Goal: Task Accomplishment & Management: Use online tool/utility

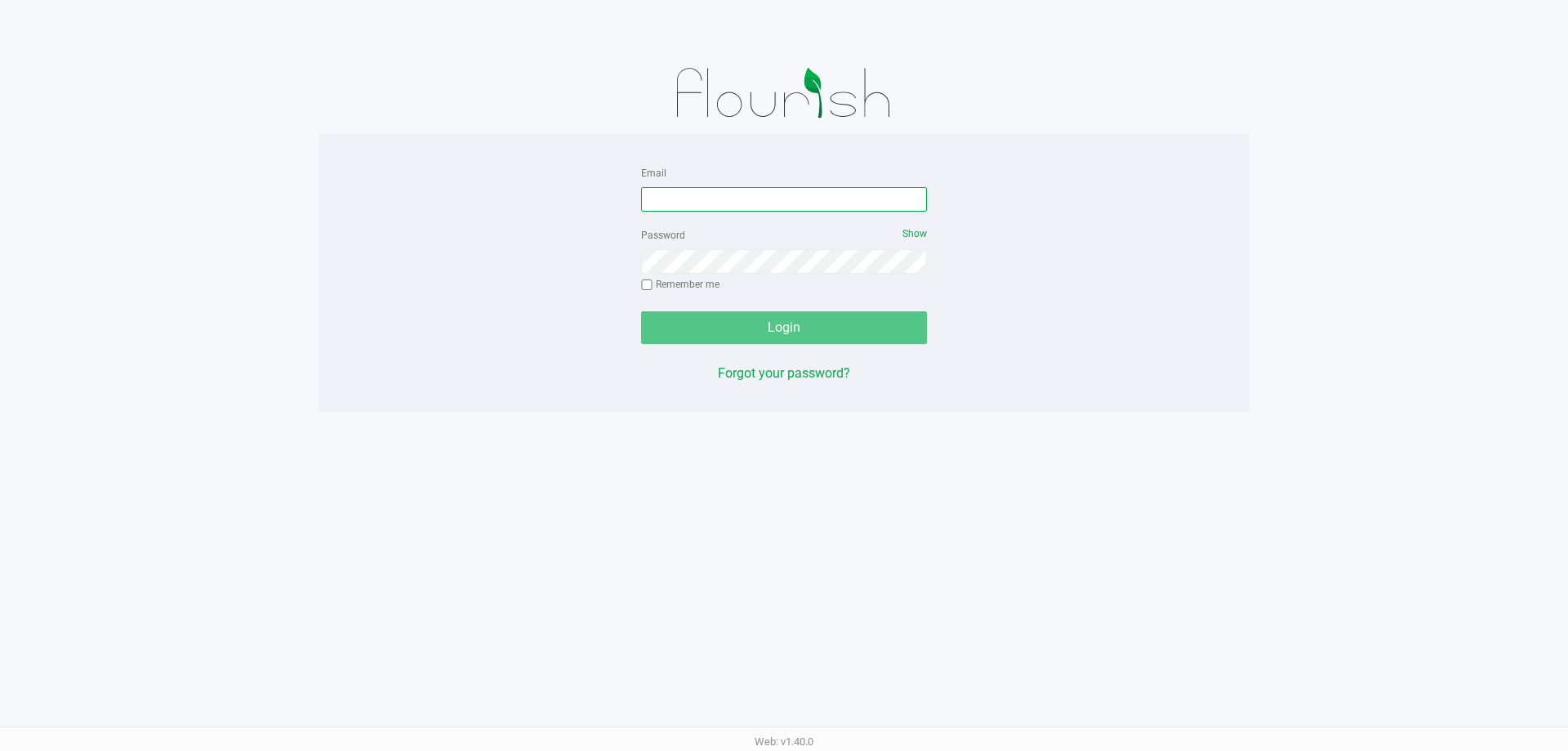
click at [668, 197] on input "Email" at bounding box center [784, 199] width 286 height 25
type input "[EMAIL_ADDRESS][DOMAIN_NAME]"
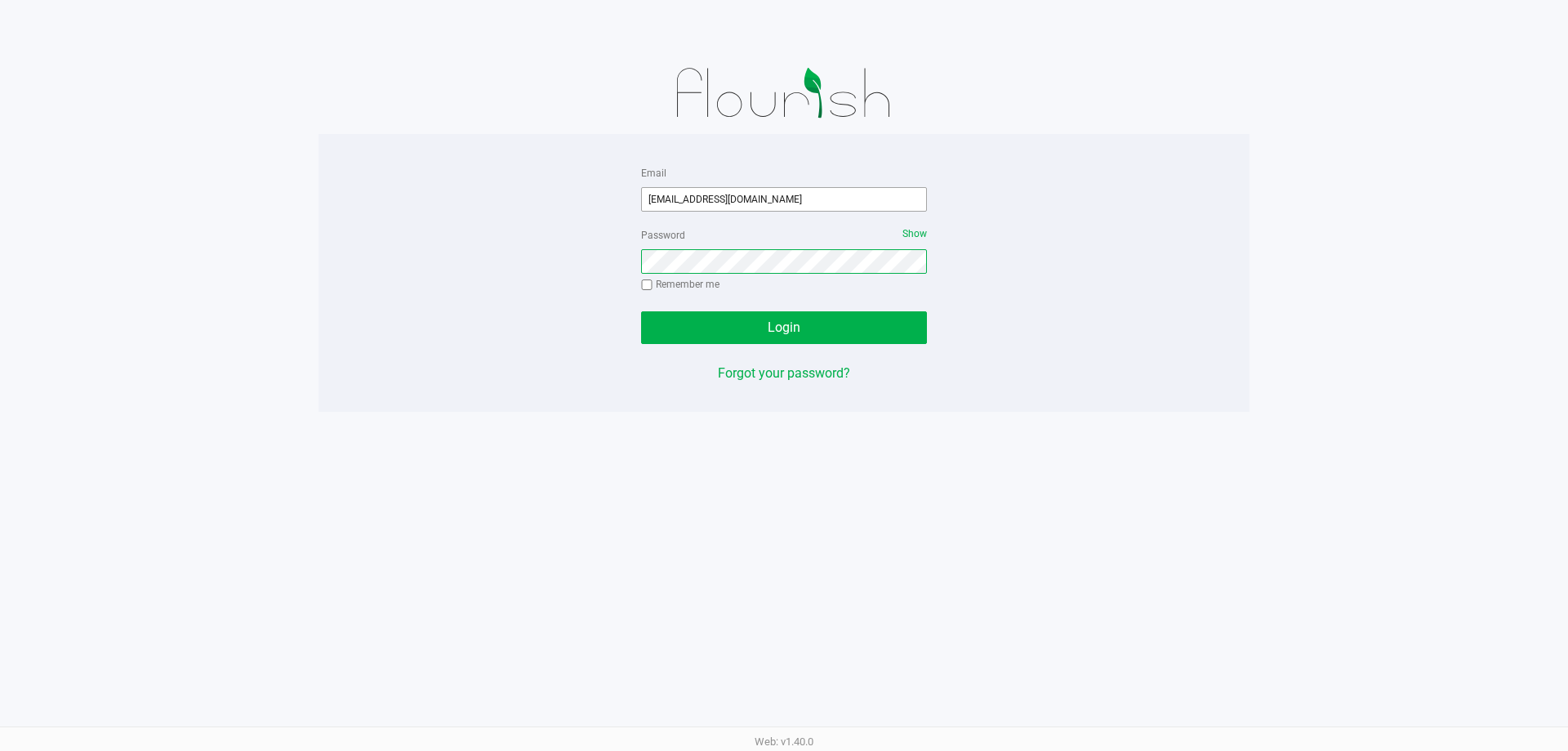
click at [641, 311] on button "Login" at bounding box center [784, 327] width 286 height 33
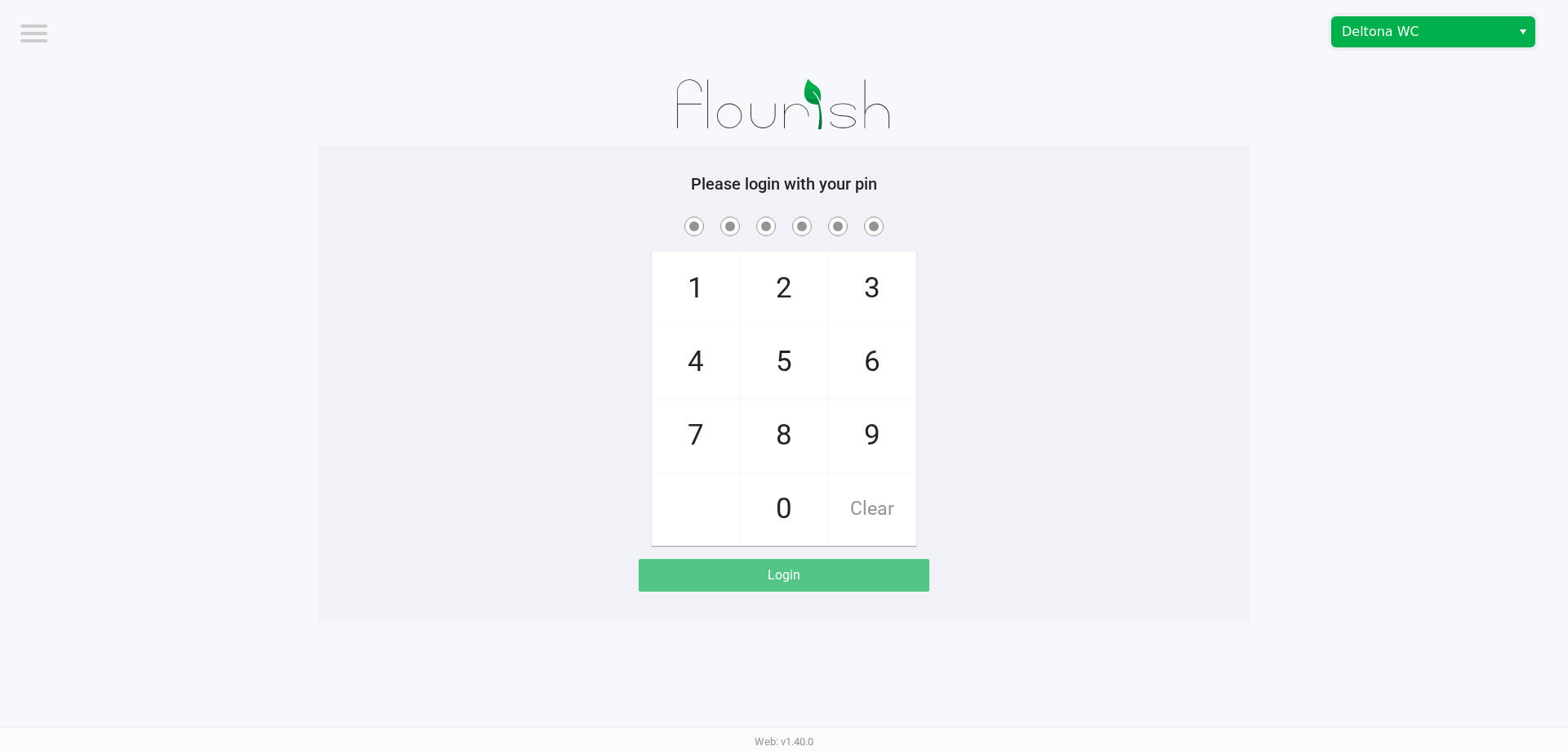
click at [1363, 35] on span "Deltona WC" at bounding box center [1421, 31] width 159 height 19
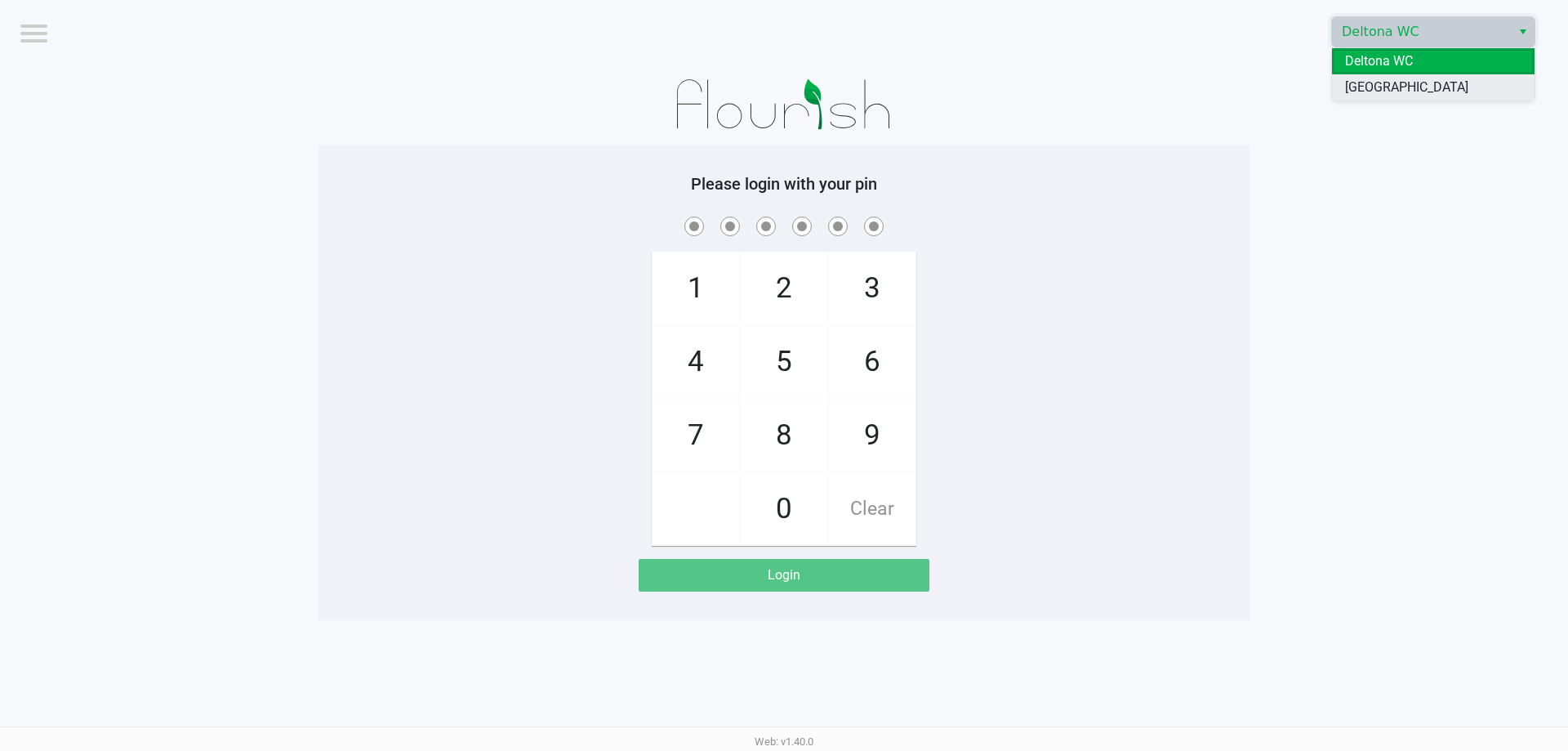
click at [1387, 83] on span "Palm Coast WC" at bounding box center [1407, 87] width 123 height 19
checkbox input "true"
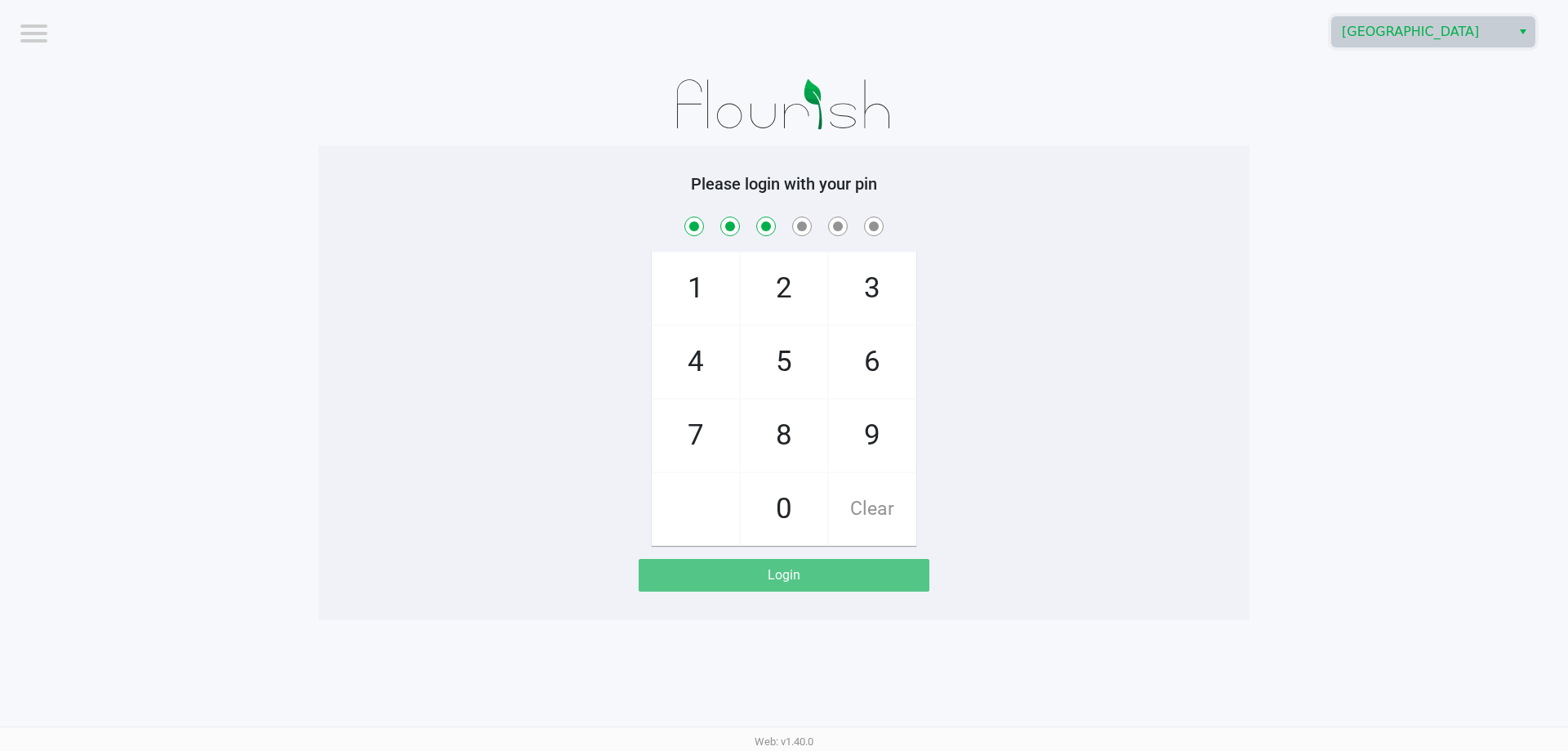
checkbox input "true"
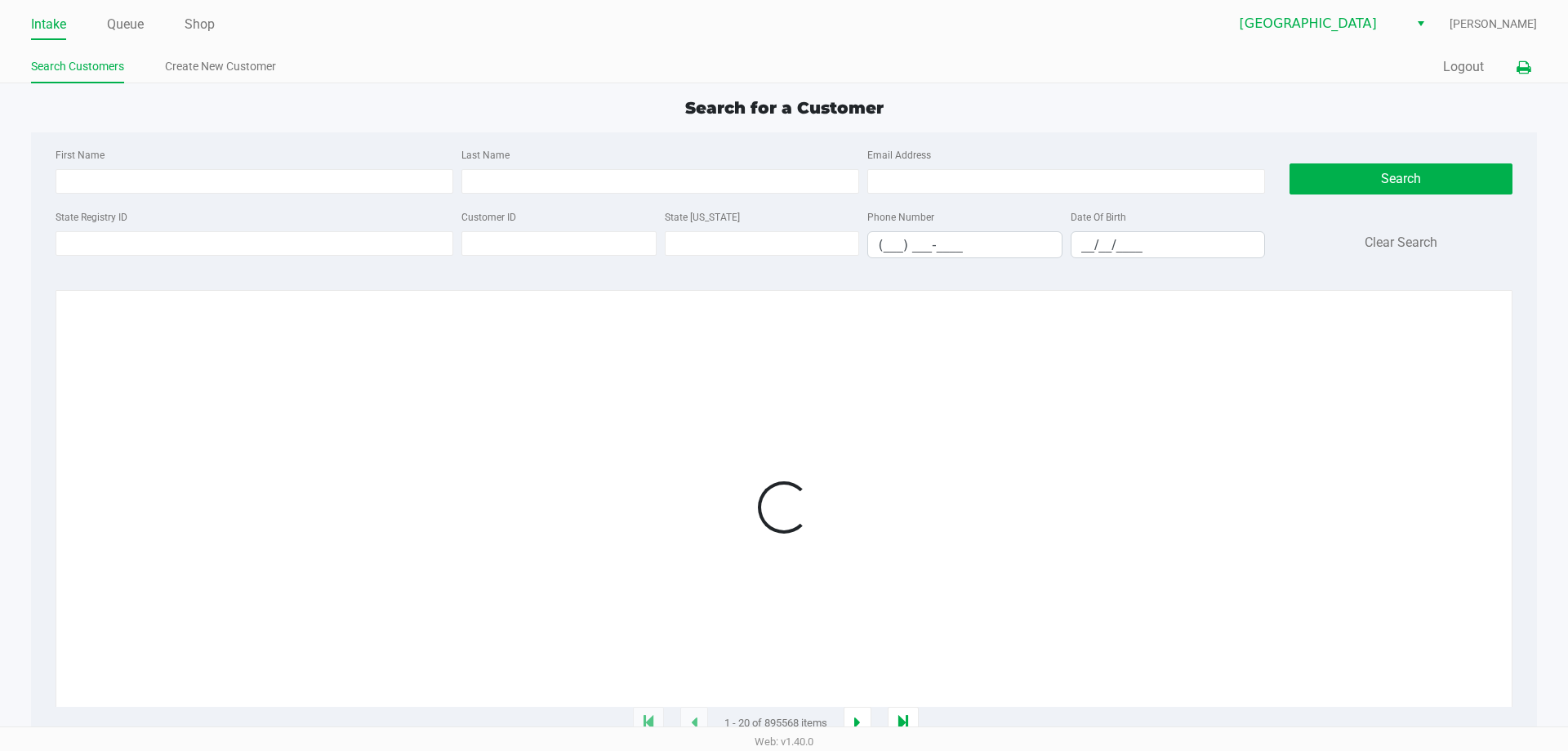
click at [1529, 62] on icon at bounding box center [1523, 68] width 14 height 12
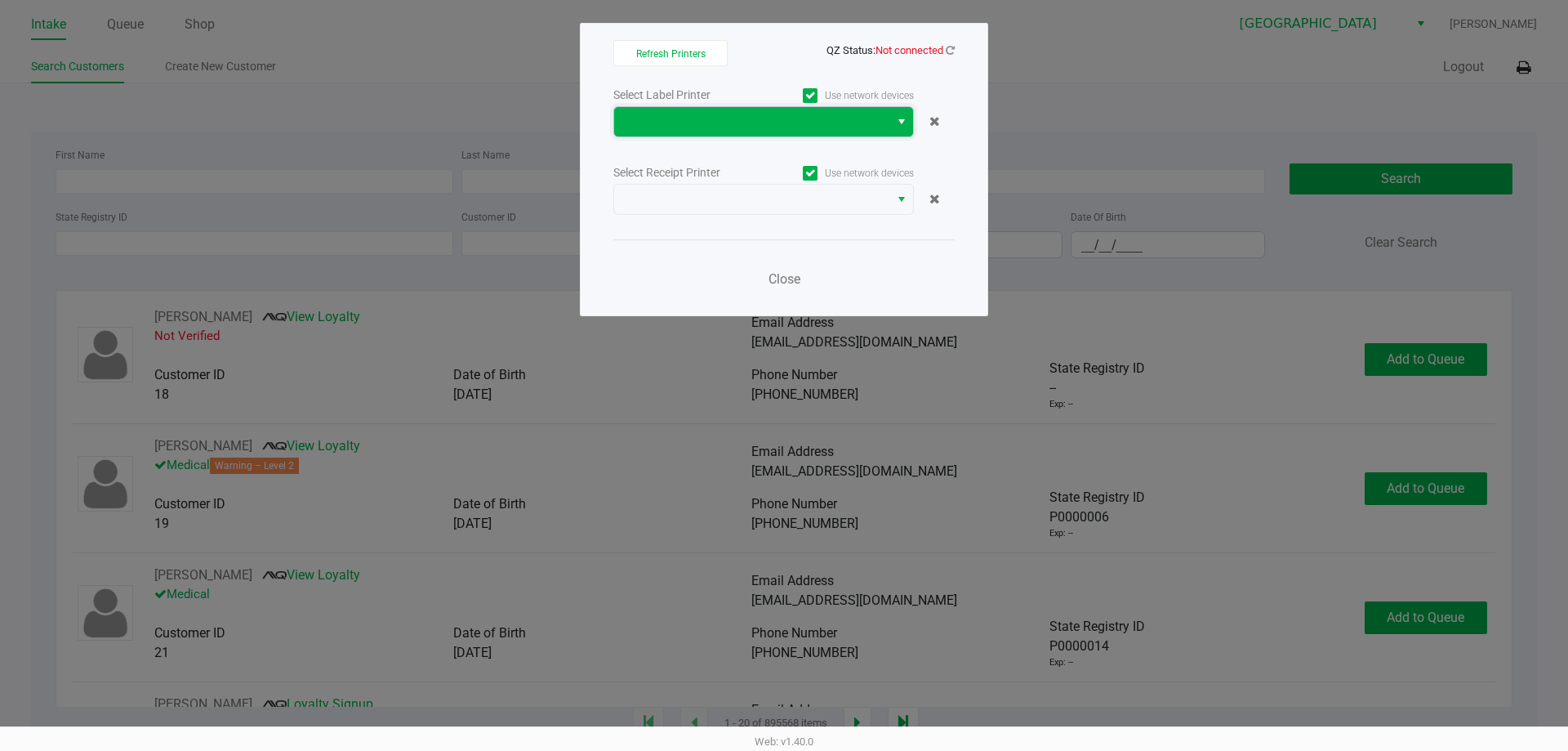
click at [786, 118] on span at bounding box center [751, 121] width 255 height 19
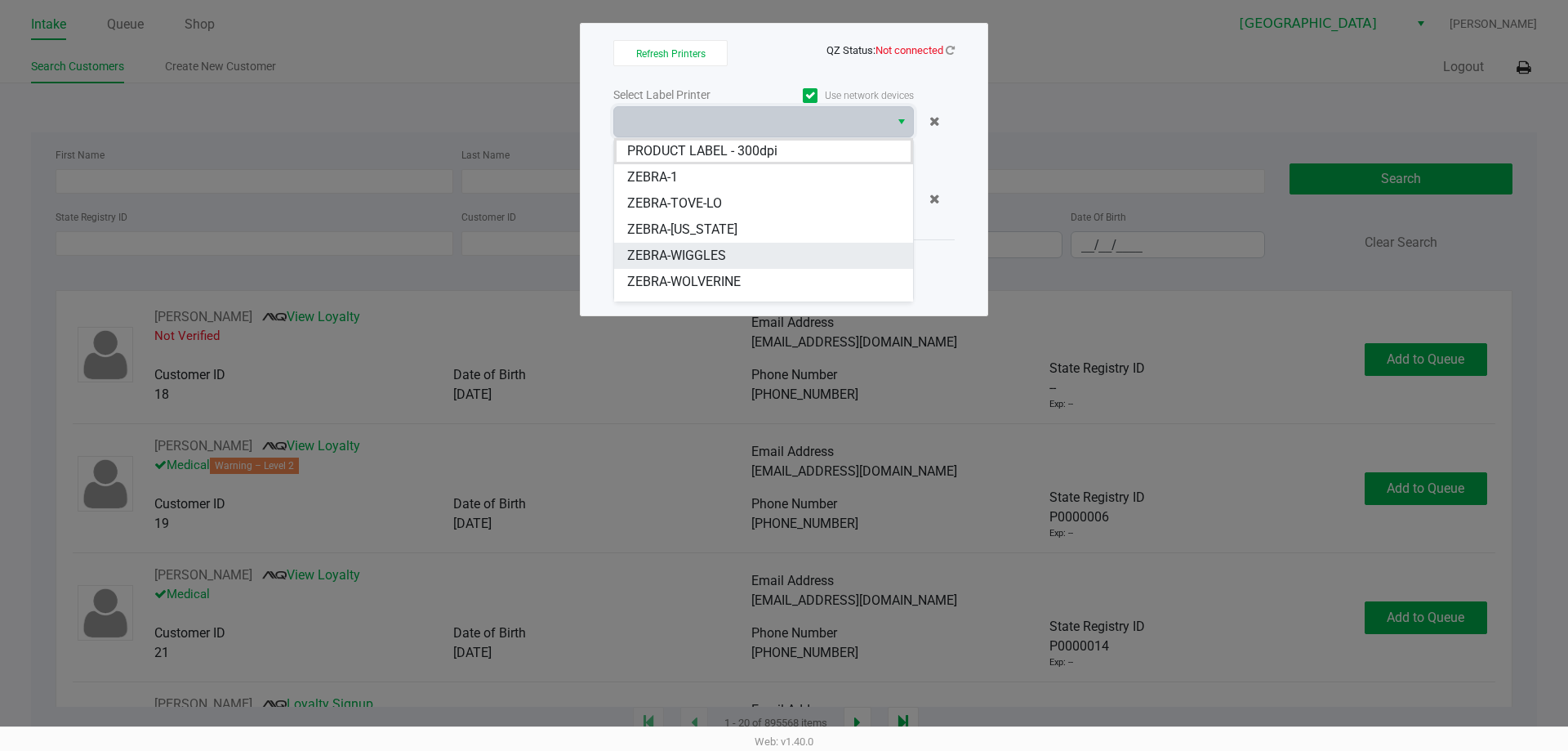
click at [713, 250] on span "ZEBRA-WIGGLES" at bounding box center [676, 255] width 99 height 19
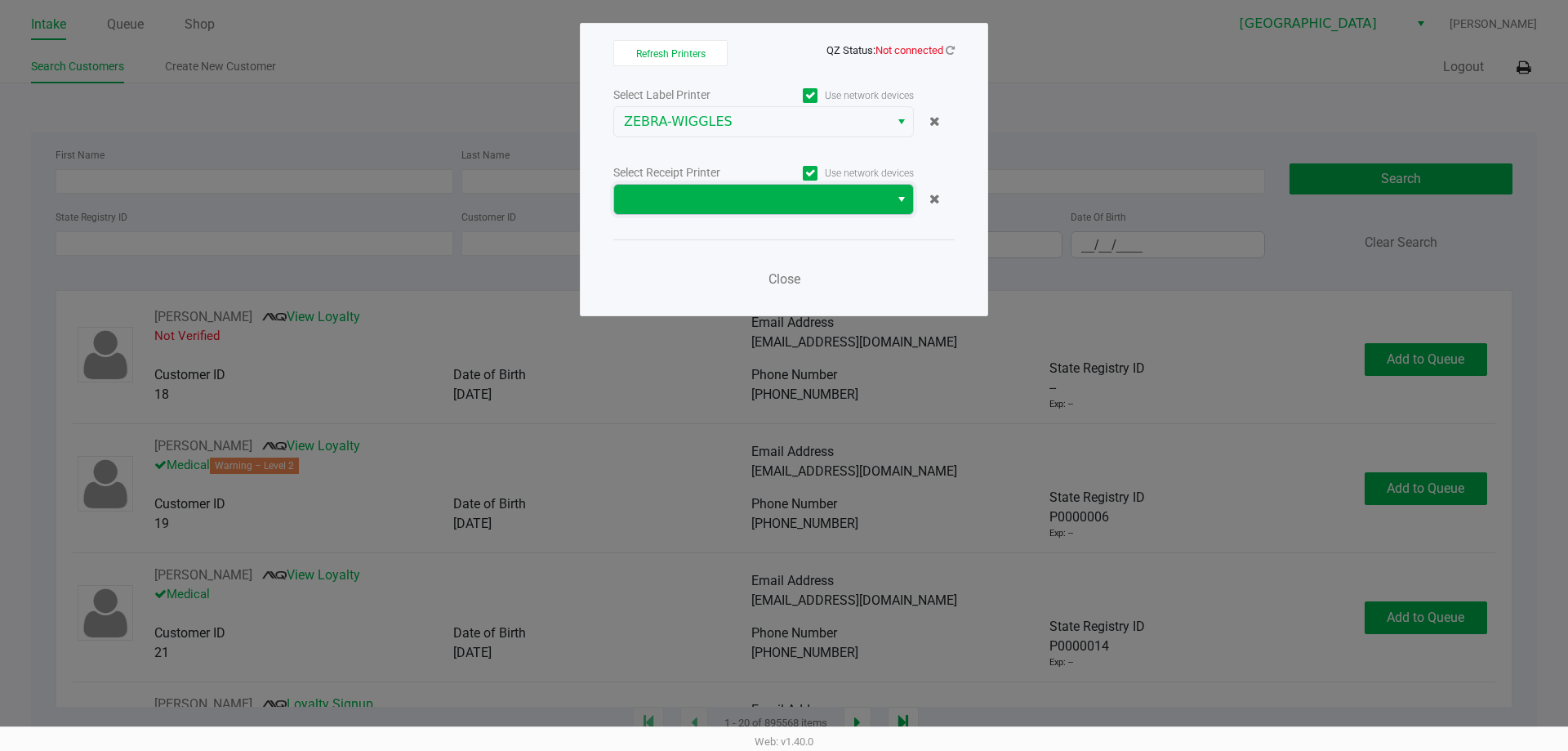
click at [806, 192] on span at bounding box center [751, 199] width 255 height 19
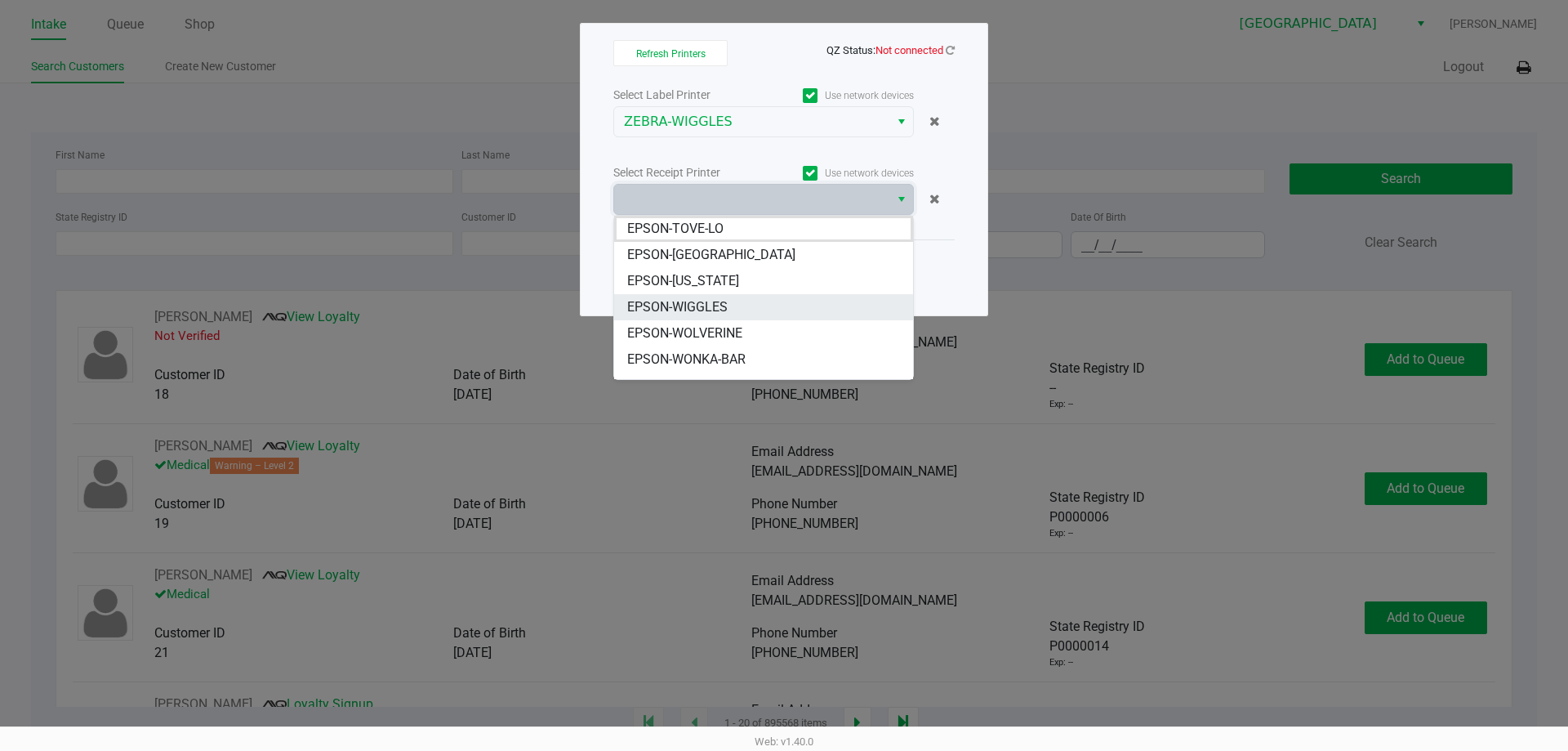
click at [722, 308] on span "EPSON-WIGGLES" at bounding box center [677, 307] width 101 height 19
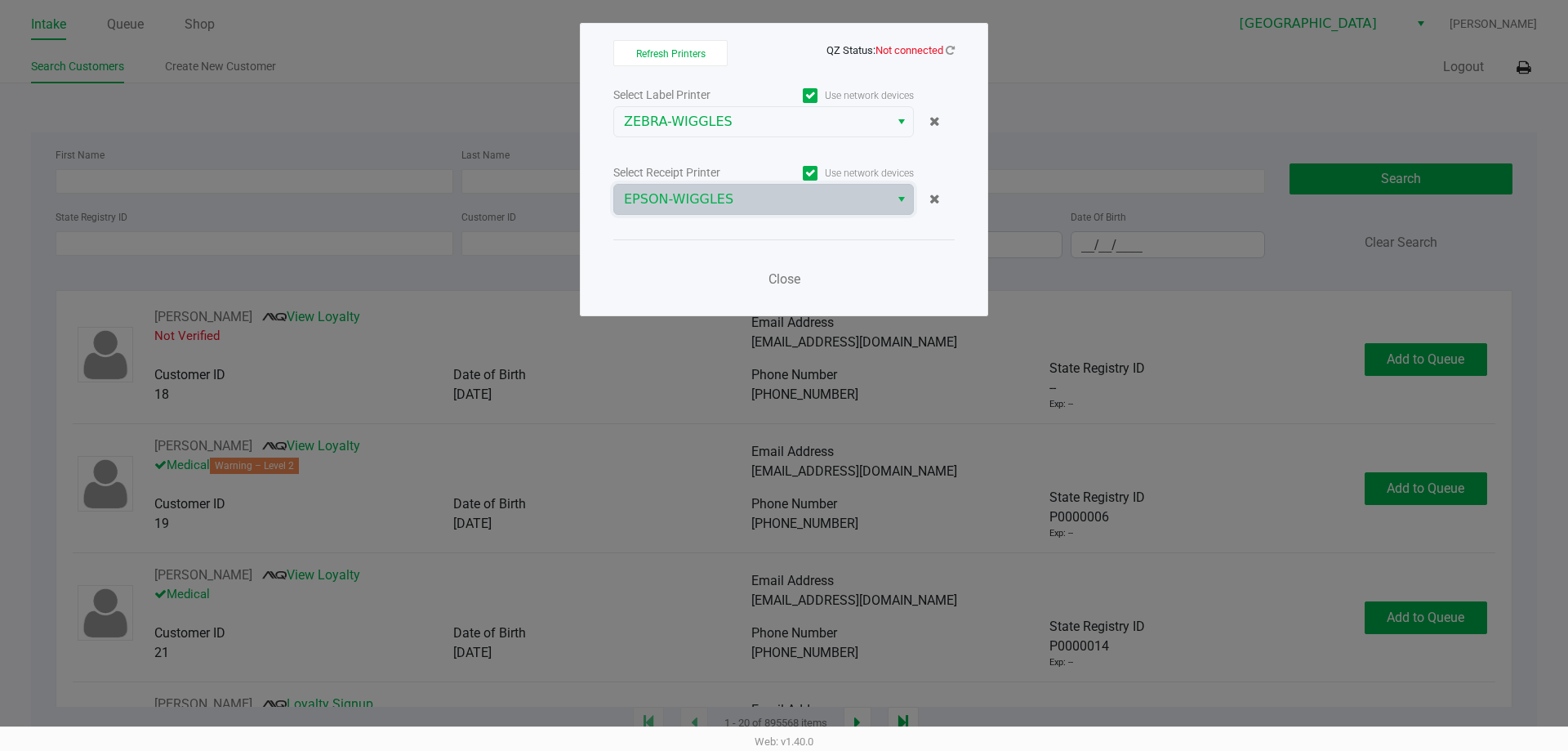
click at [716, 271] on div "Close" at bounding box center [784, 269] width 341 height 60
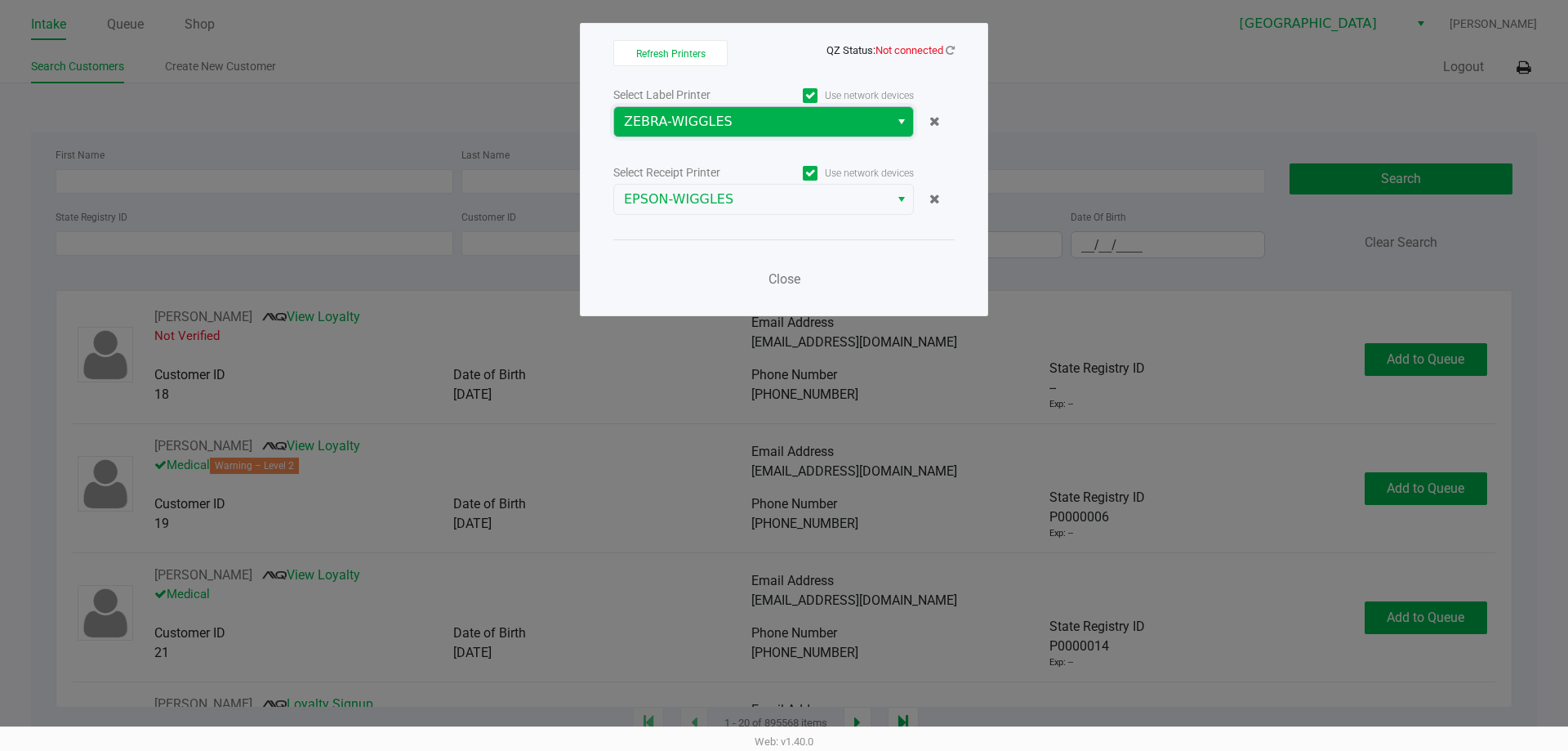
click at [781, 121] on span "ZEBRA-WIGGLES" at bounding box center [751, 121] width 255 height 19
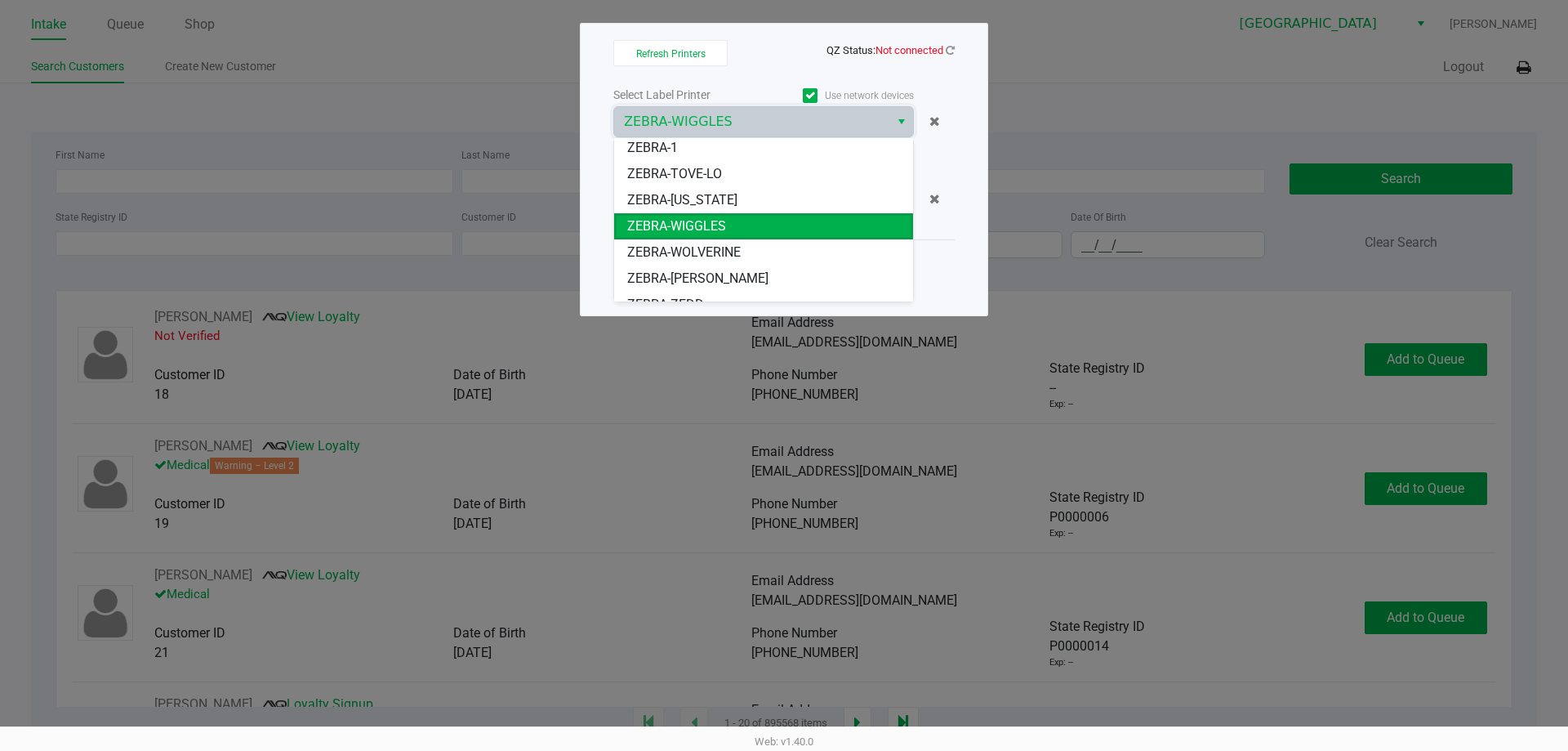
scroll to position [46, 0]
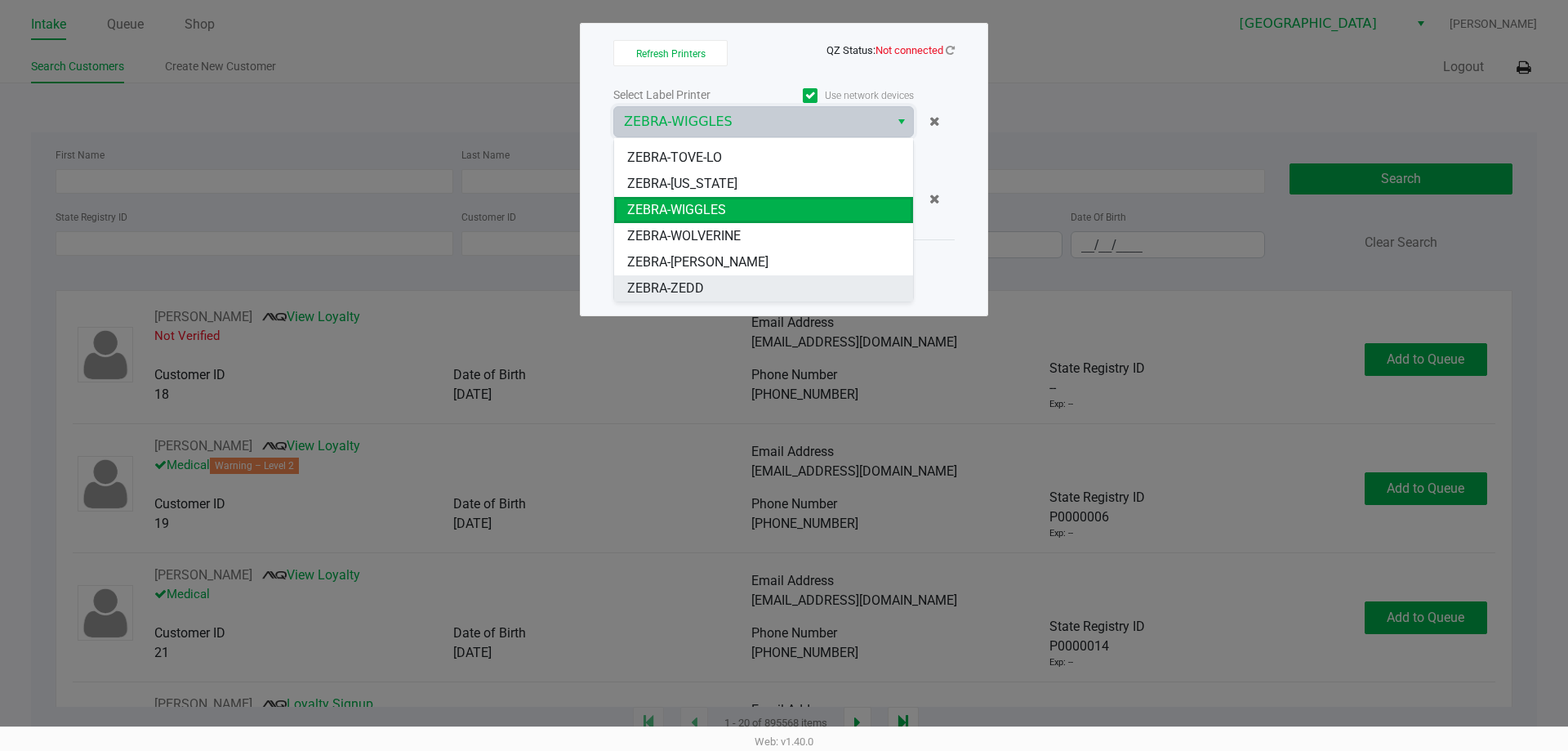
click at [724, 288] on li "ZEBRA-ZEDD" at bounding box center [764, 288] width 299 height 26
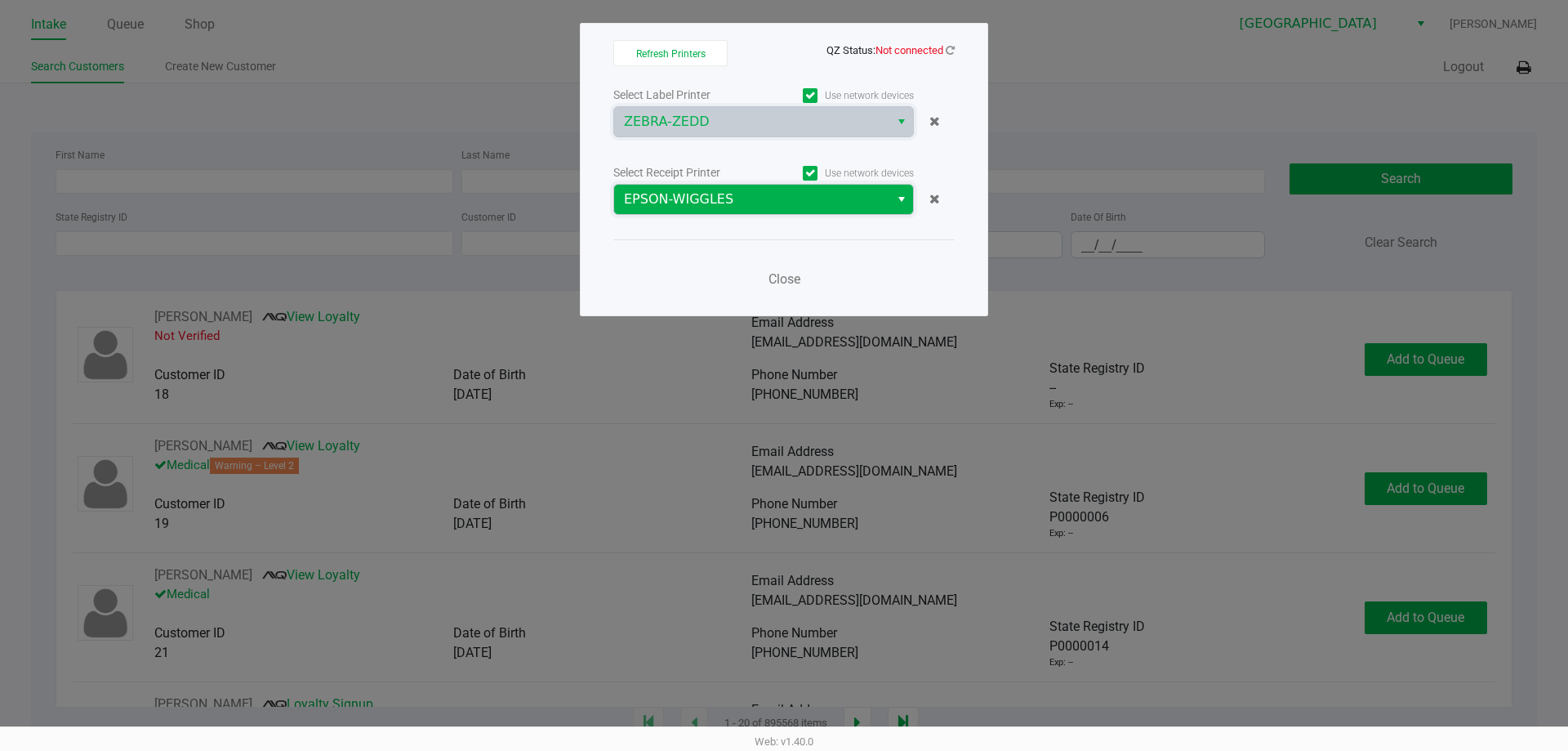
click at [748, 203] on span "EPSON-WIGGLES" at bounding box center [751, 199] width 255 height 19
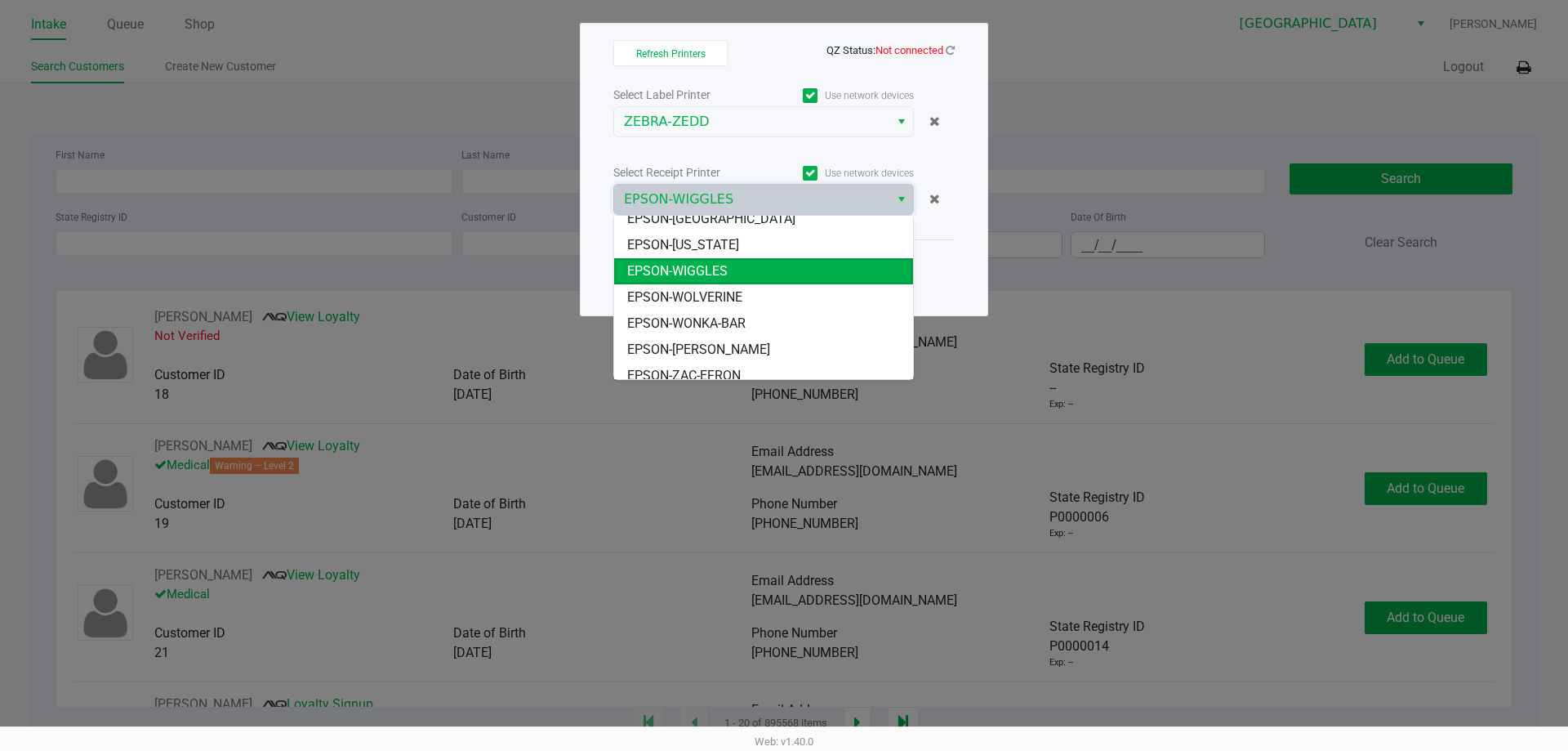
scroll to position [72, 0]
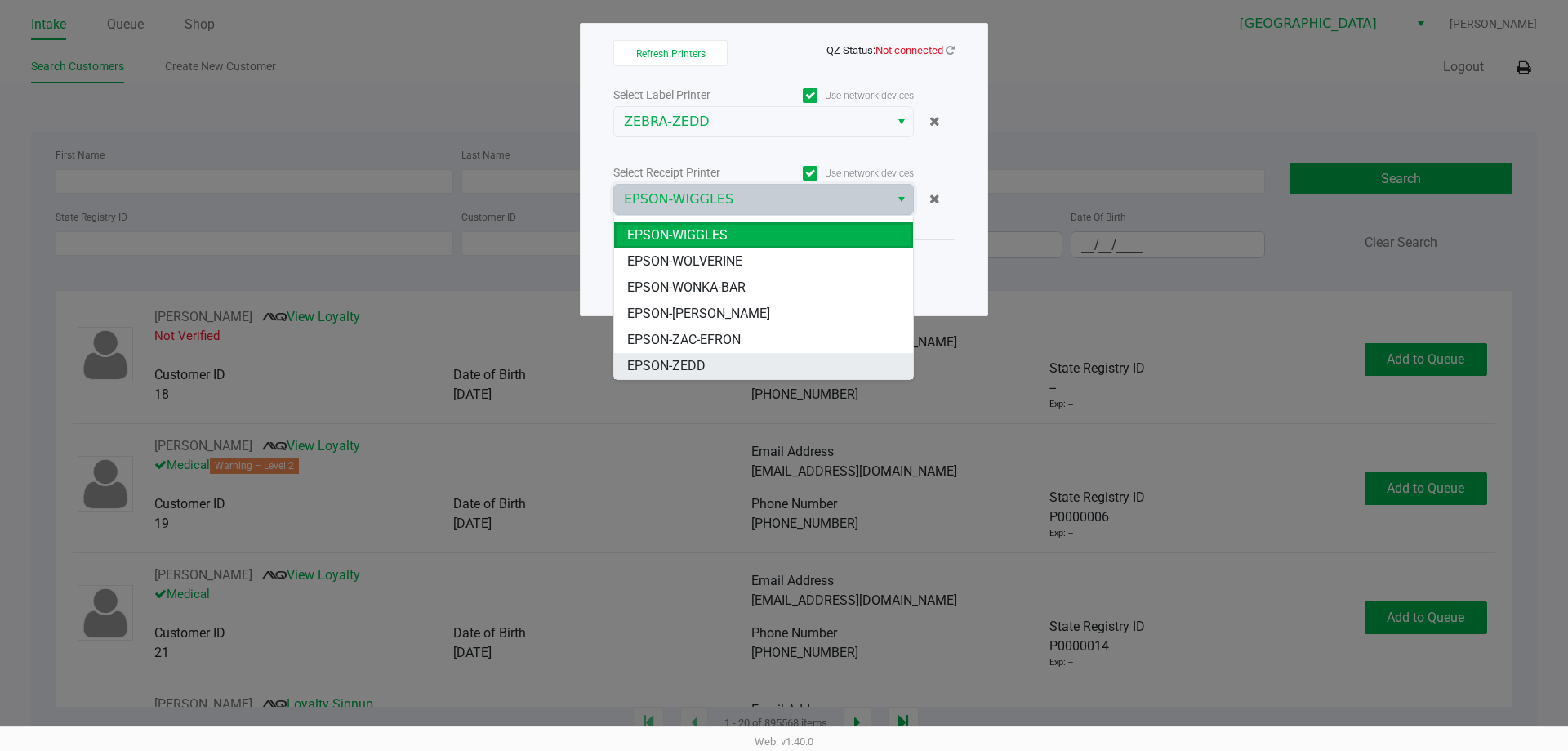
click at [691, 359] on span "EPSON-ZEDD" at bounding box center [666, 365] width 79 height 19
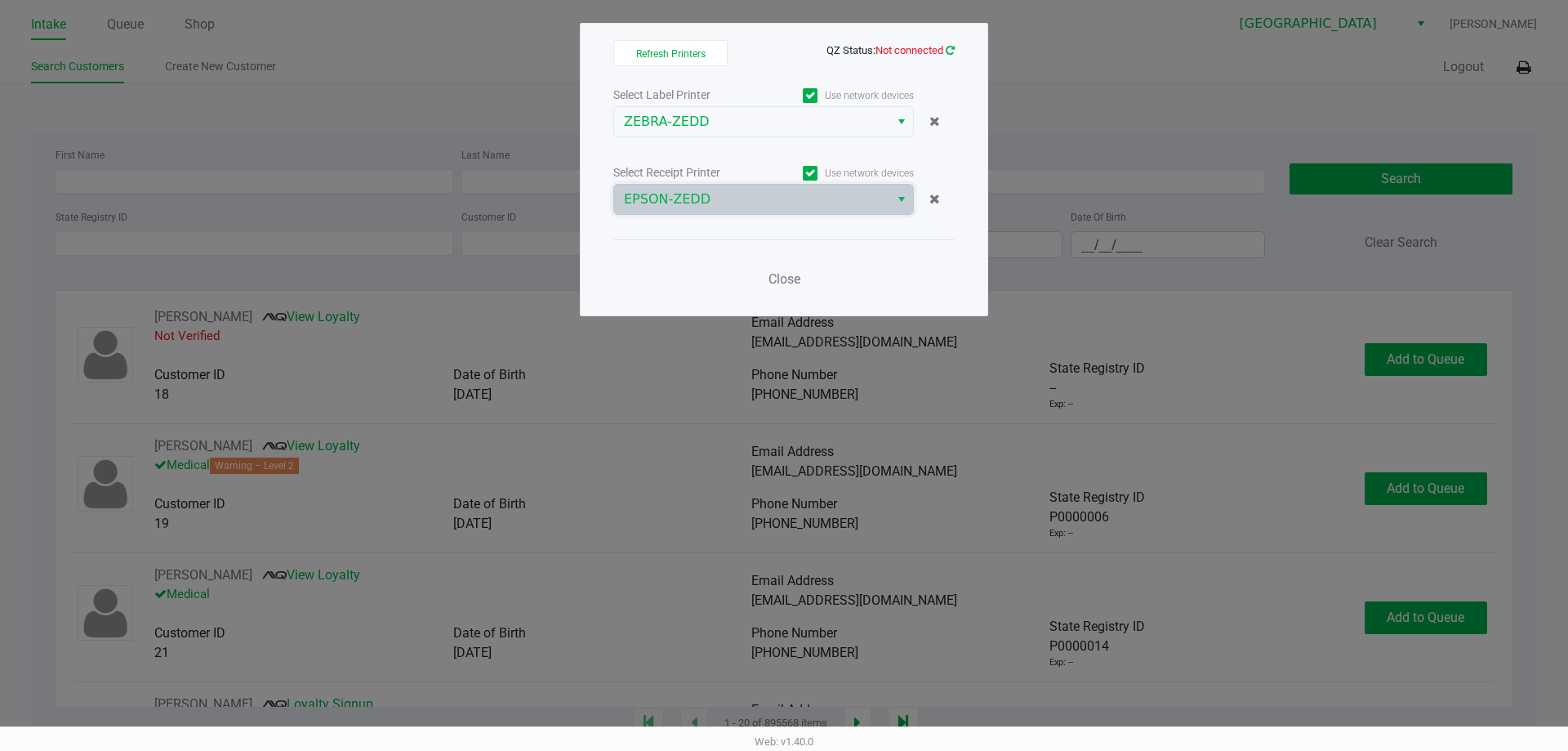
click at [950, 45] on icon at bounding box center [950, 50] width 9 height 11
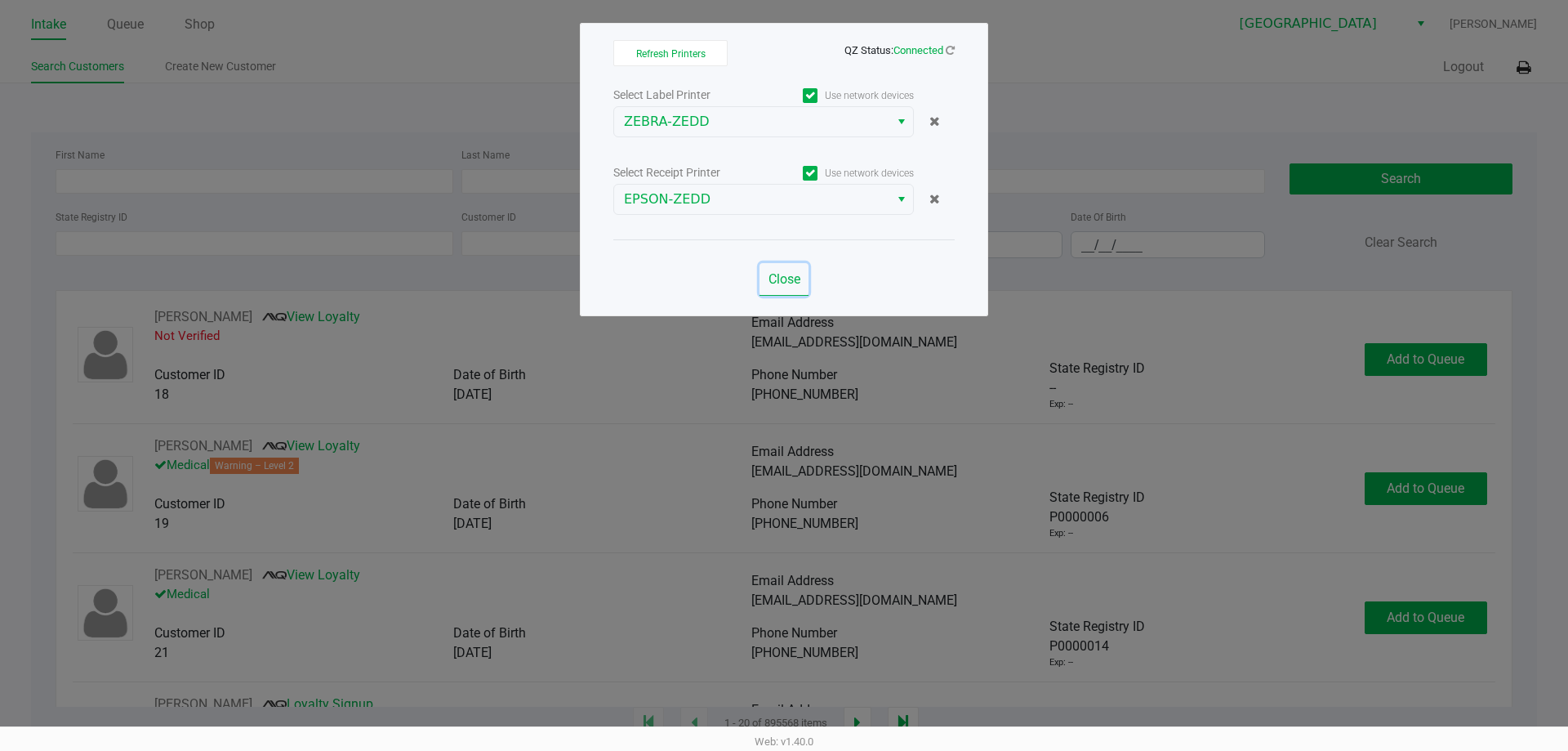
click at [786, 275] on span "Close" at bounding box center [784, 279] width 32 height 15
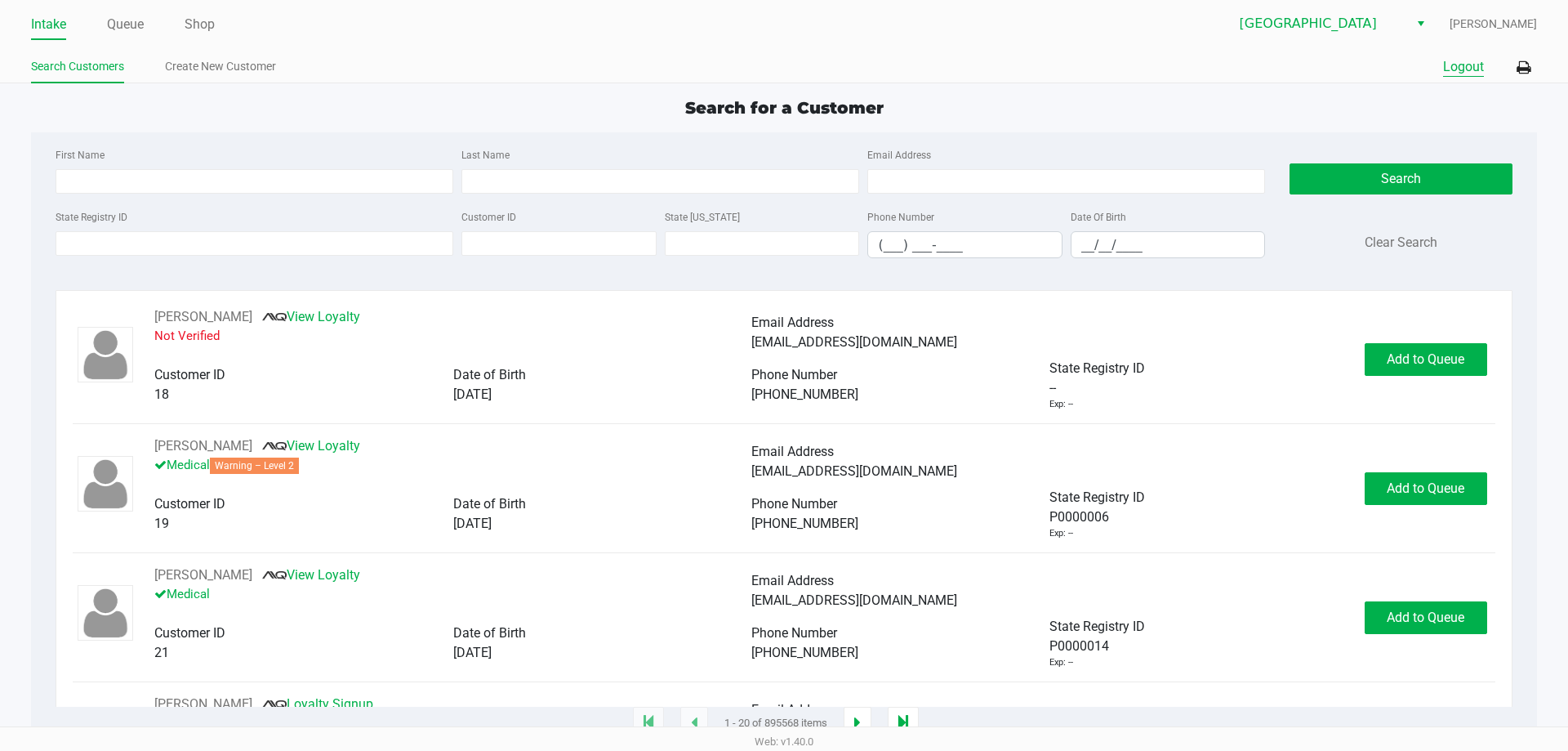
click at [1457, 64] on button "Logout" at bounding box center [1463, 67] width 41 height 19
